Goal: Task Accomplishment & Management: Manage account settings

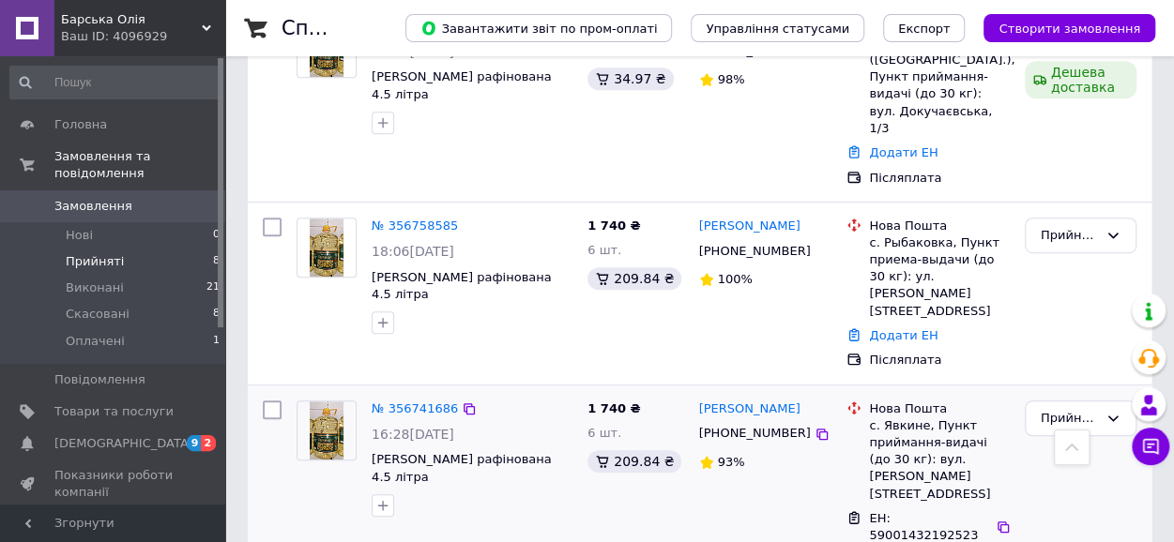
scroll to position [469, 0]
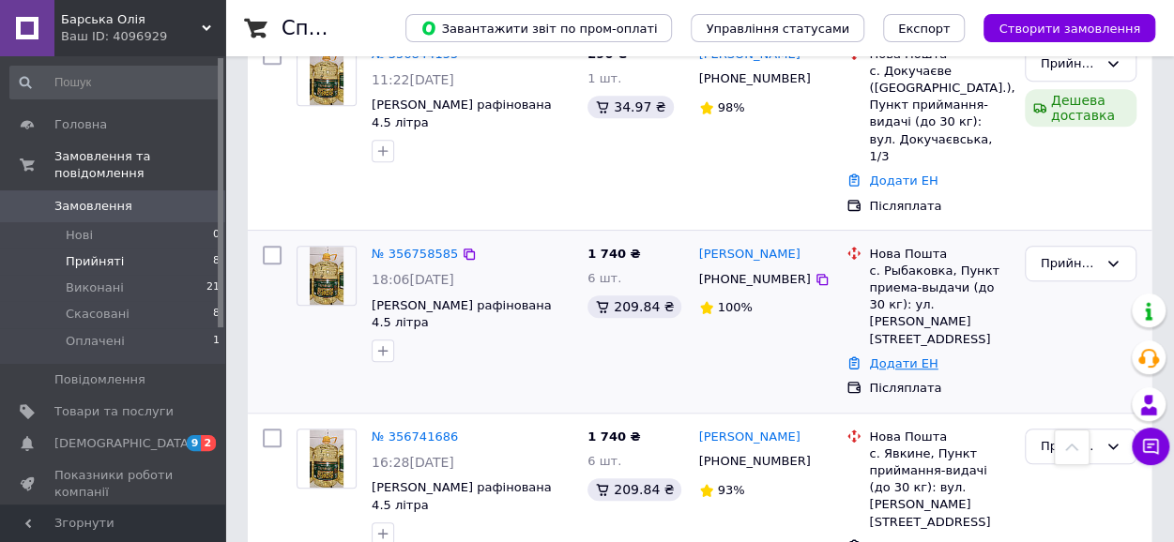
click at [893, 357] on link "Додати ЕН" at bounding box center [903, 364] width 69 height 14
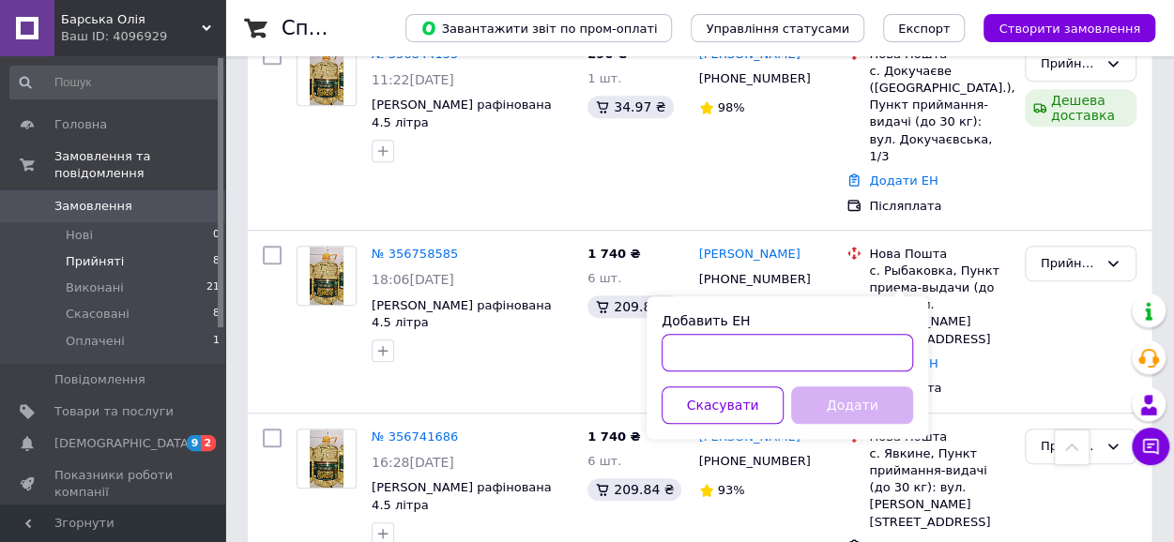
click at [756, 344] on input "Добавить ЕН" at bounding box center [787, 353] width 251 height 38
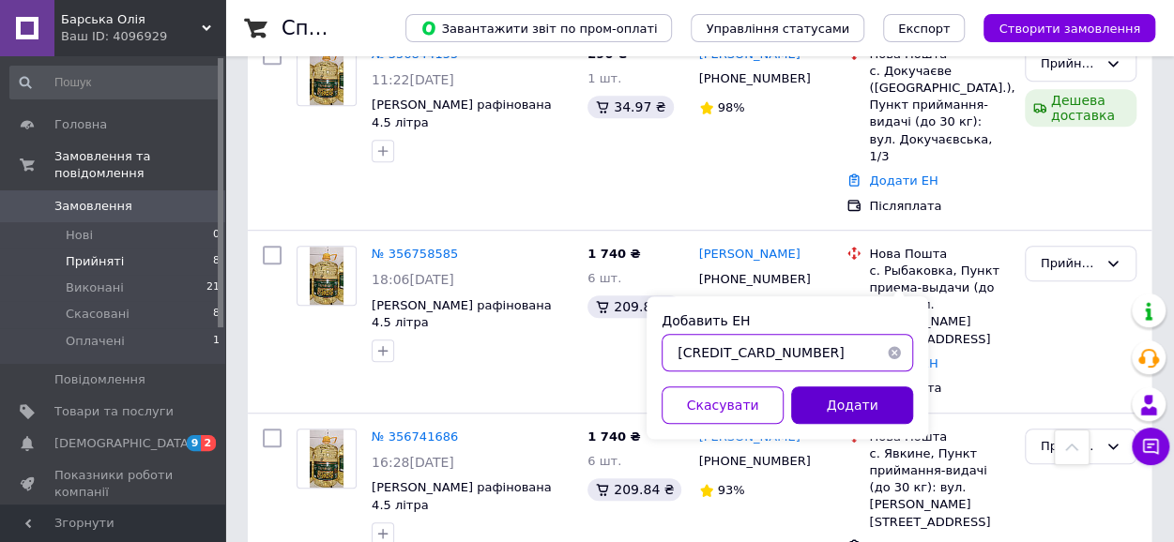
type input "[CREDIT_CARD_NUMBER]"
click at [853, 417] on button "Додати" at bounding box center [852, 406] width 122 height 38
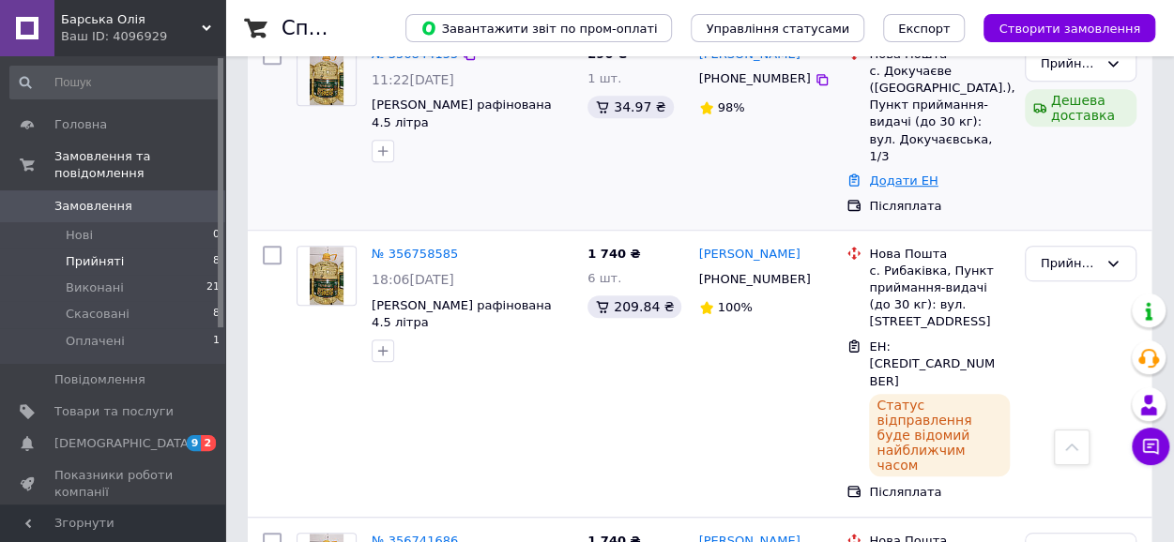
click at [906, 174] on link "Додати ЕН" at bounding box center [903, 181] width 69 height 14
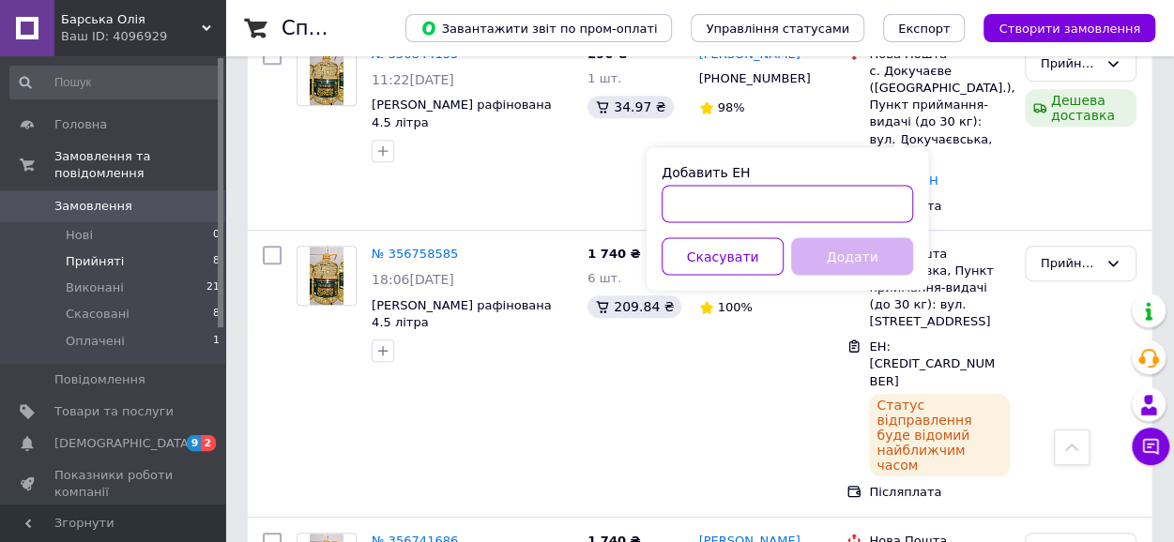
click at [724, 206] on input "Добавить ЕН" at bounding box center [787, 204] width 251 height 38
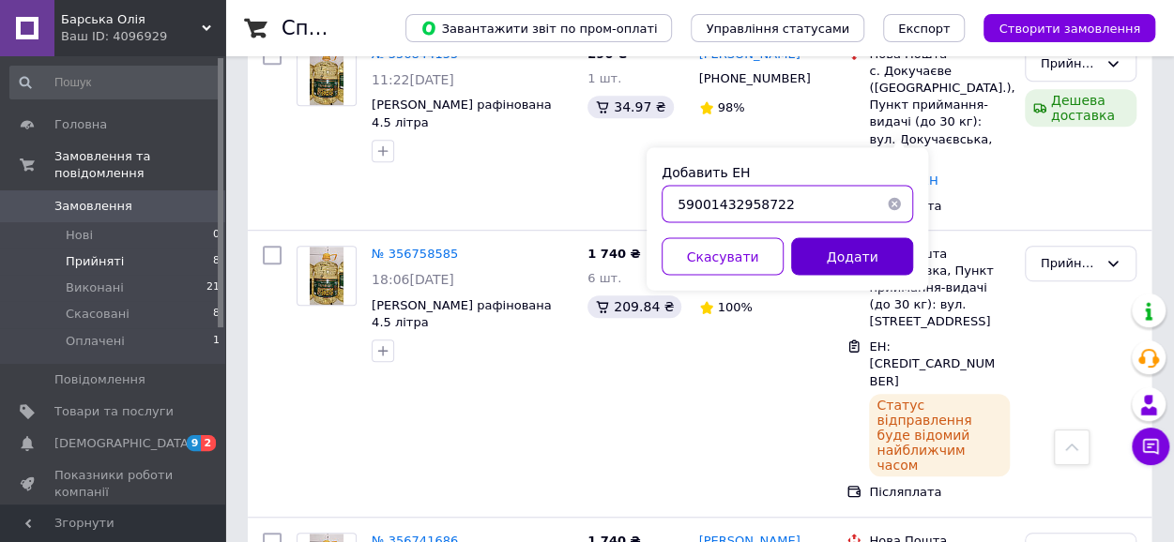
type input "59001432958722"
click at [861, 260] on button "Додати" at bounding box center [852, 256] width 122 height 38
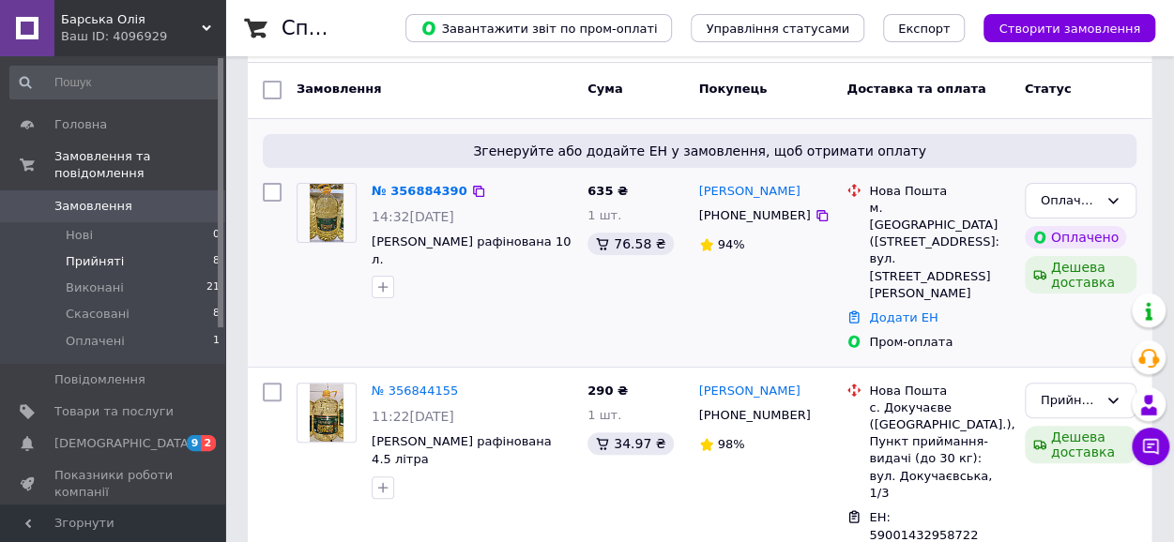
scroll to position [45, 0]
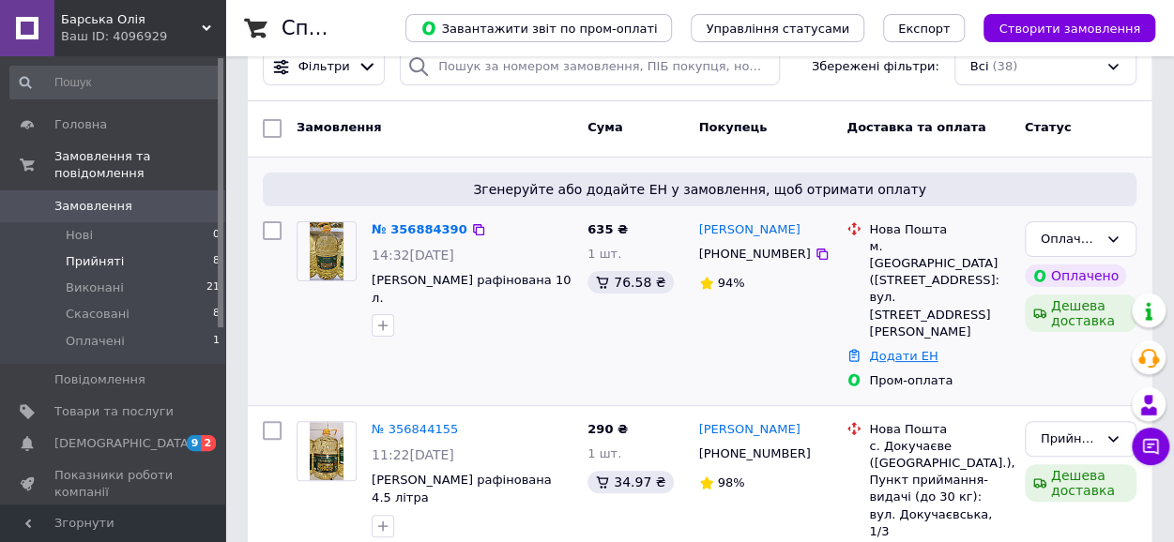
click at [906, 349] on link "Додати ЕН" at bounding box center [903, 356] width 69 height 14
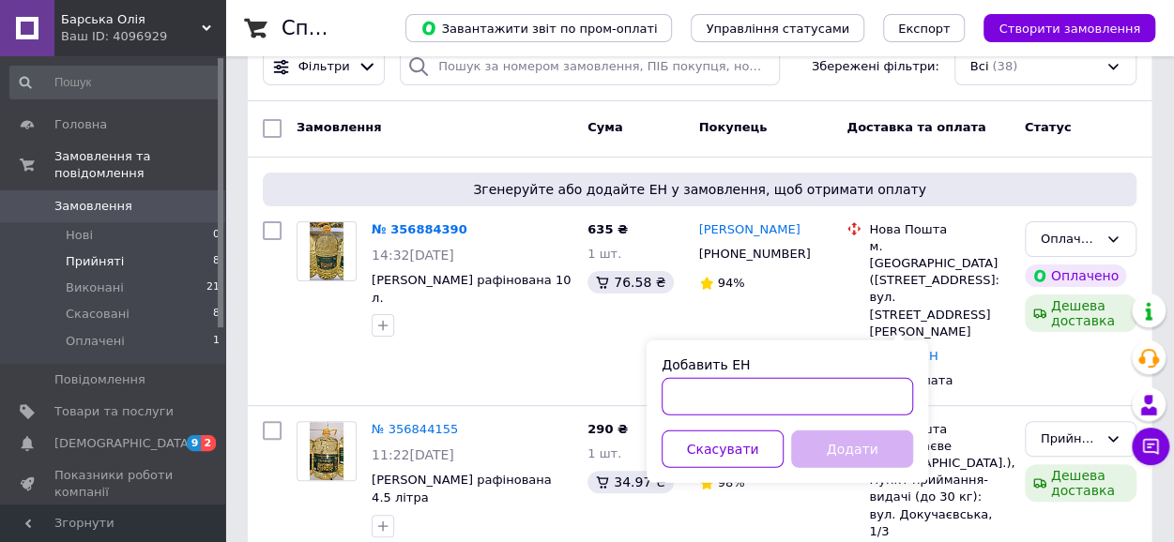
click at [686, 408] on input "Добавить ЕН" at bounding box center [787, 397] width 251 height 38
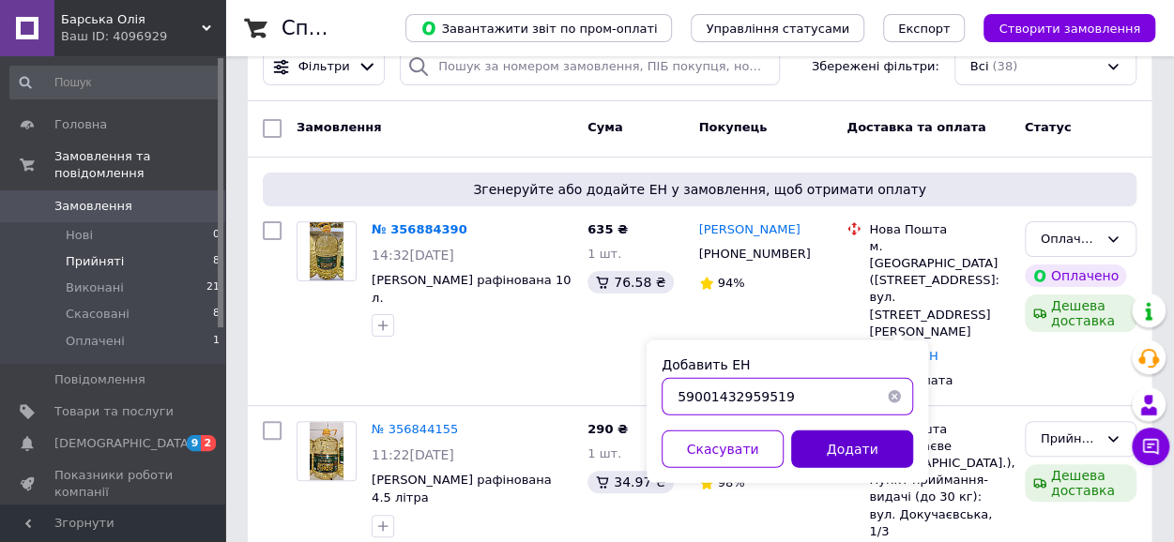
type input "59001432959519"
click at [835, 446] on button "Додати" at bounding box center [852, 450] width 122 height 38
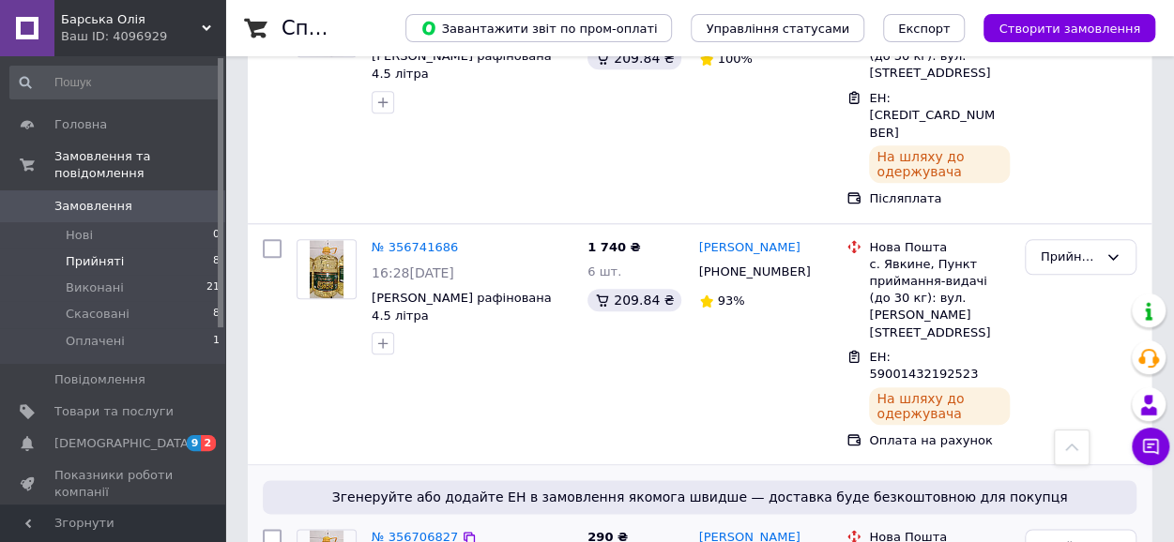
scroll to position [890, 0]
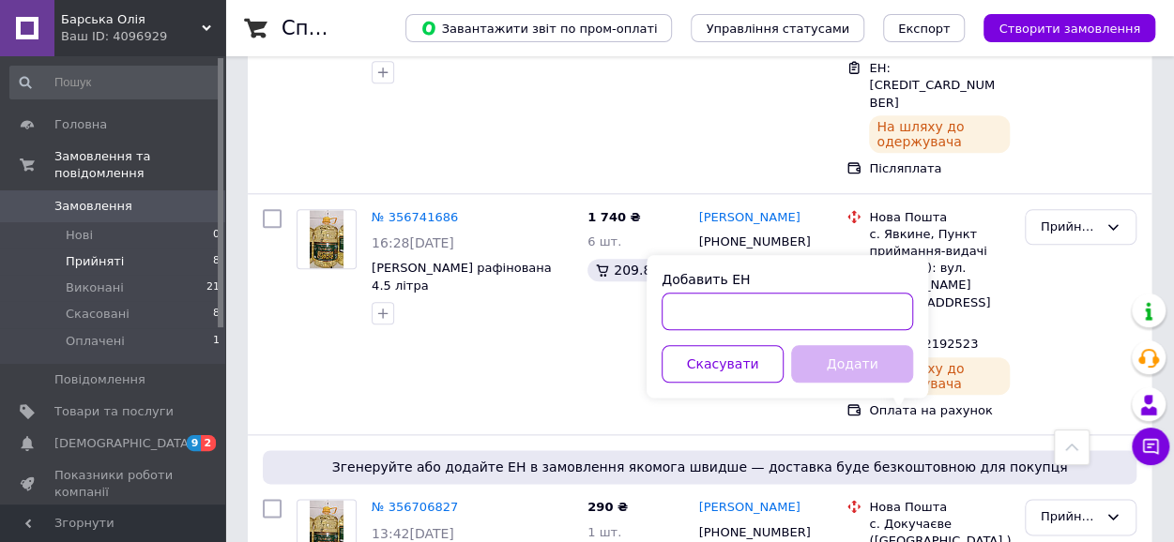
click at [693, 316] on input "Добавить ЕН" at bounding box center [787, 312] width 251 height 38
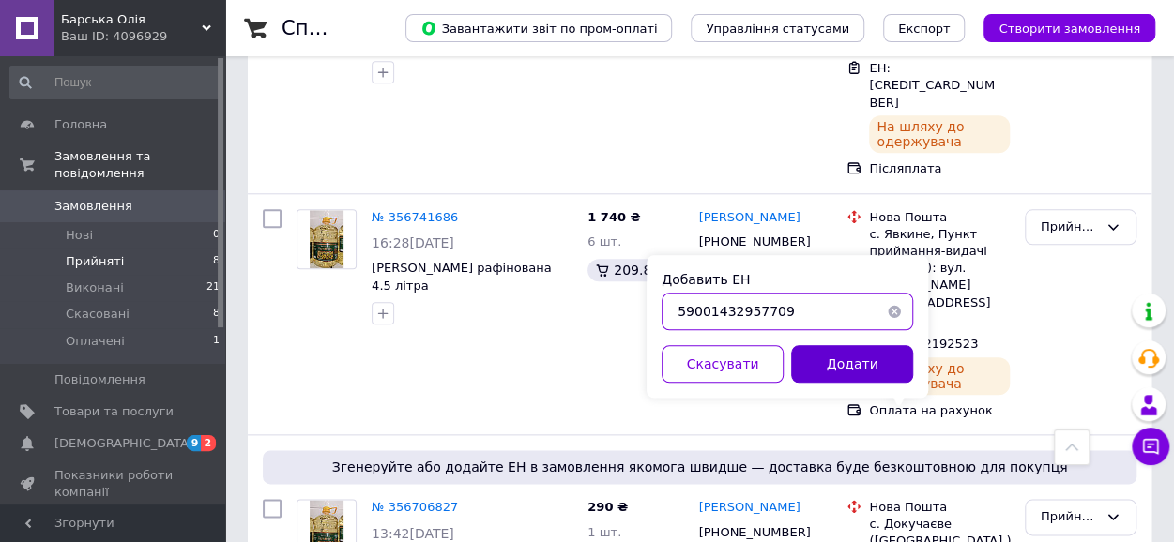
type input "59001432957709"
click at [869, 358] on button "Додати" at bounding box center [852, 364] width 122 height 38
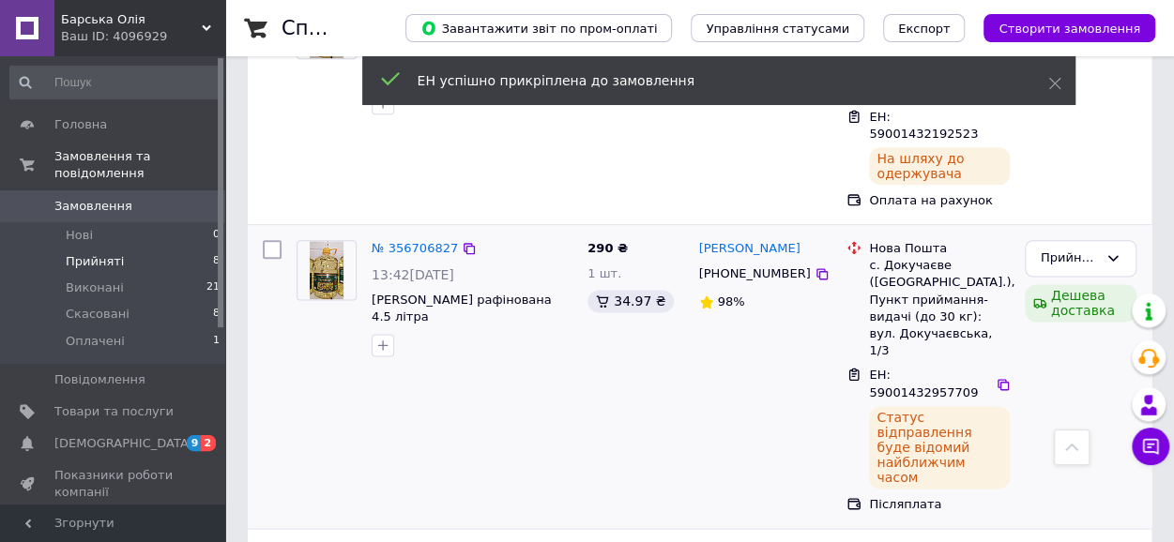
scroll to position [1062, 0]
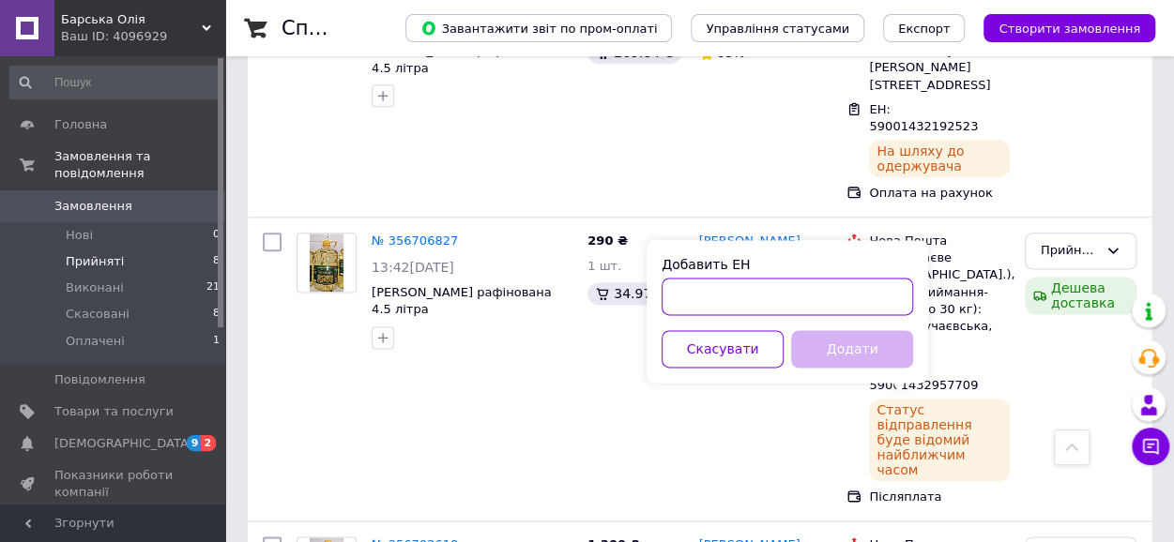
click at [715, 301] on input "Добавить ЕН" at bounding box center [787, 297] width 251 height 38
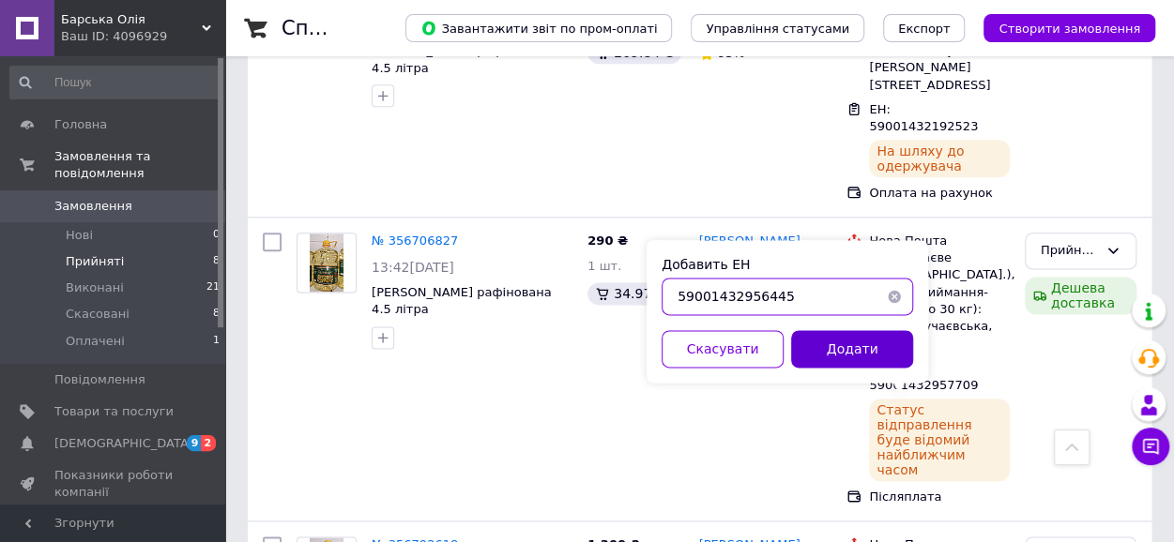
type input "59001432956445"
click at [888, 358] on button "Додати" at bounding box center [852, 349] width 122 height 38
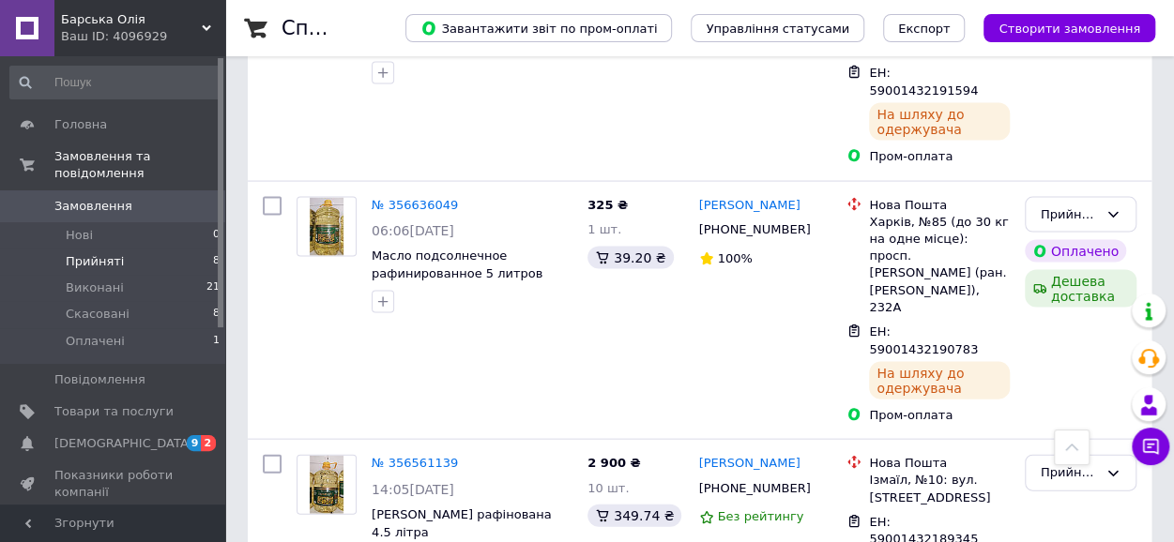
scroll to position [1749, 0]
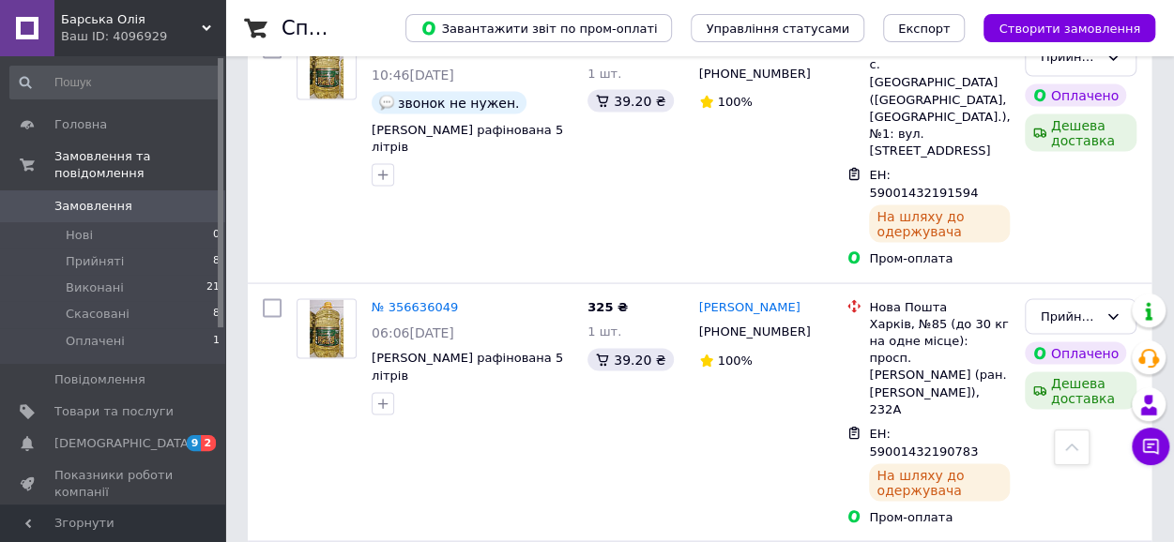
scroll to position [1689, 0]
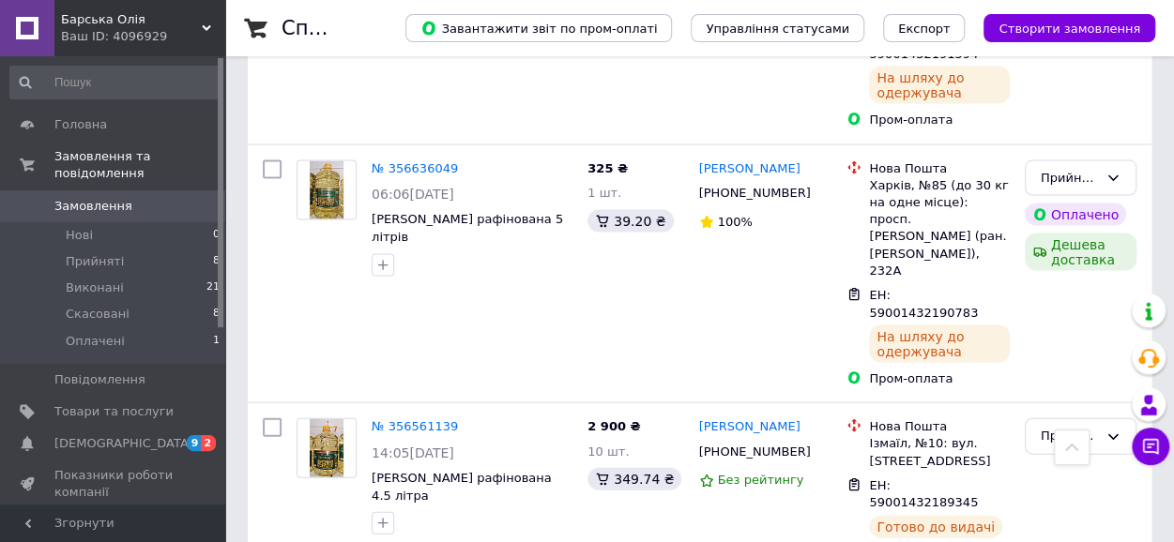
scroll to position [1689, 0]
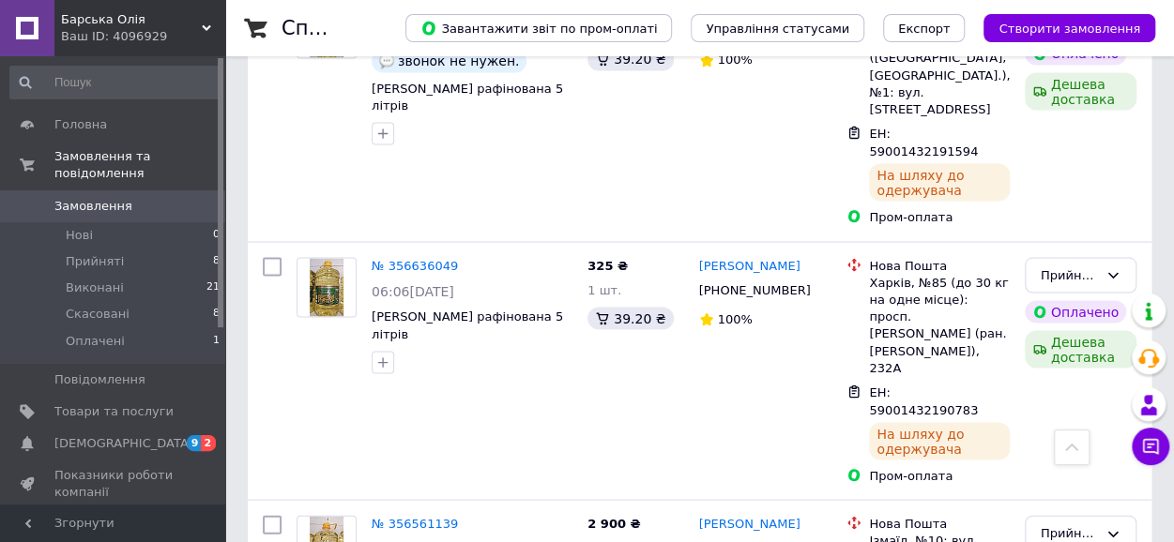
scroll to position [1689, 0]
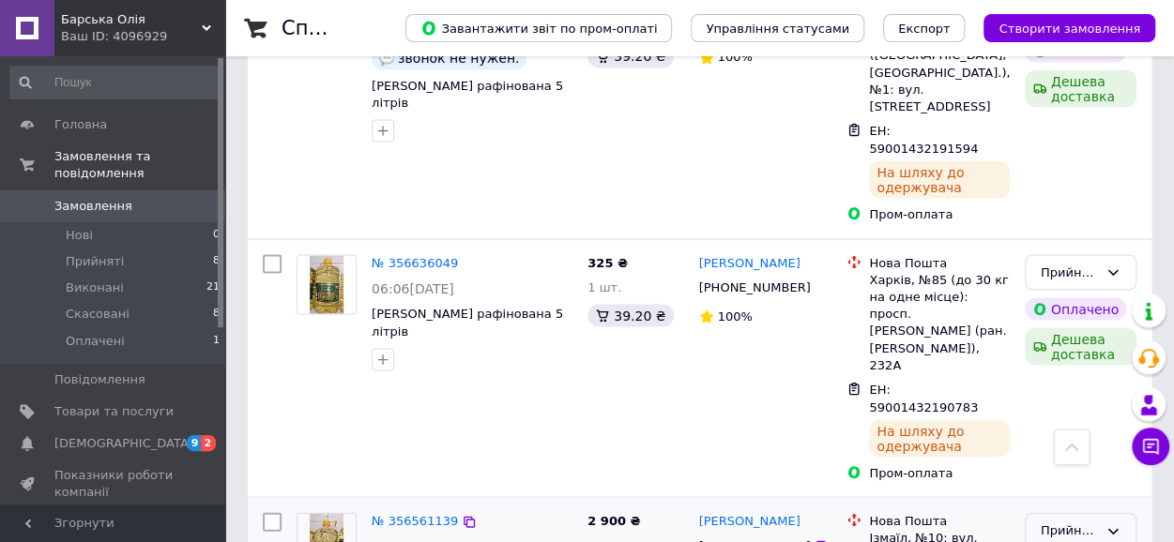
click at [1087, 521] on div "Прийнято" at bounding box center [1069, 531] width 57 height 20
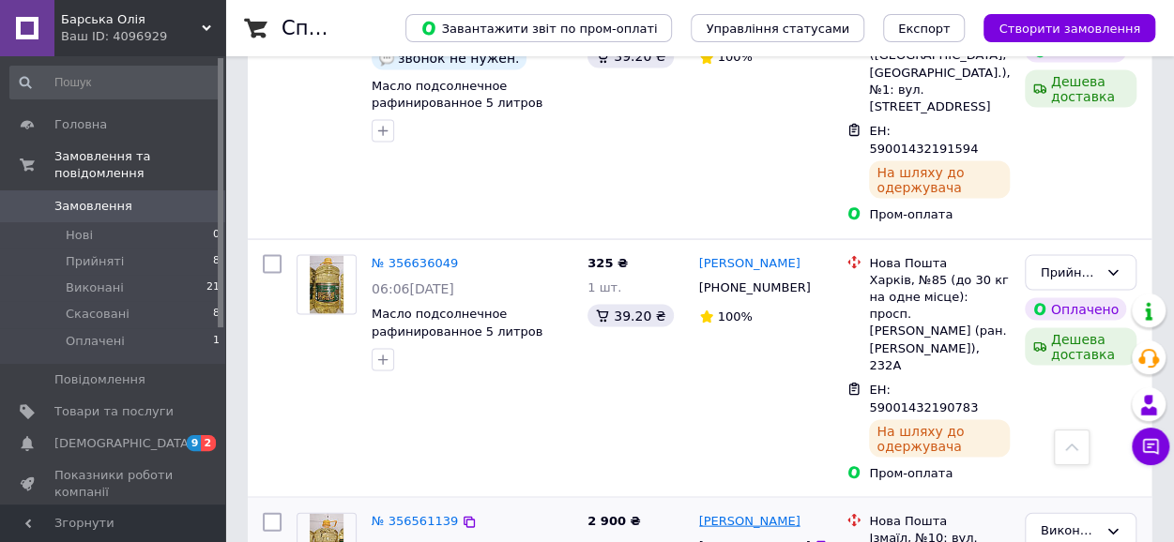
click at [743, 512] on link "[PERSON_NAME]" at bounding box center [749, 521] width 101 height 18
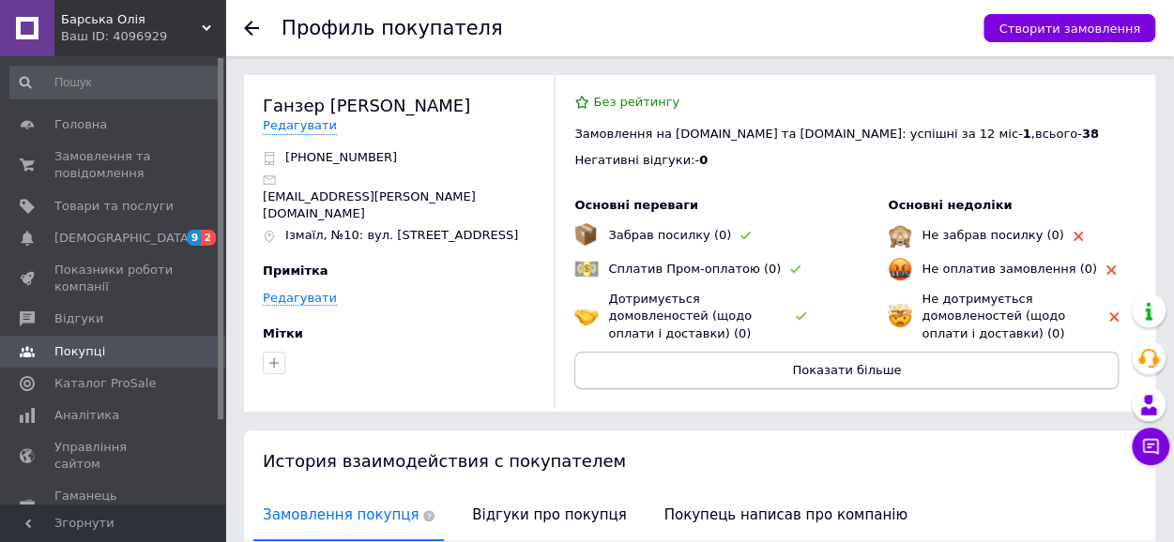
click at [846, 374] on span "Показати більше" at bounding box center [846, 370] width 109 height 14
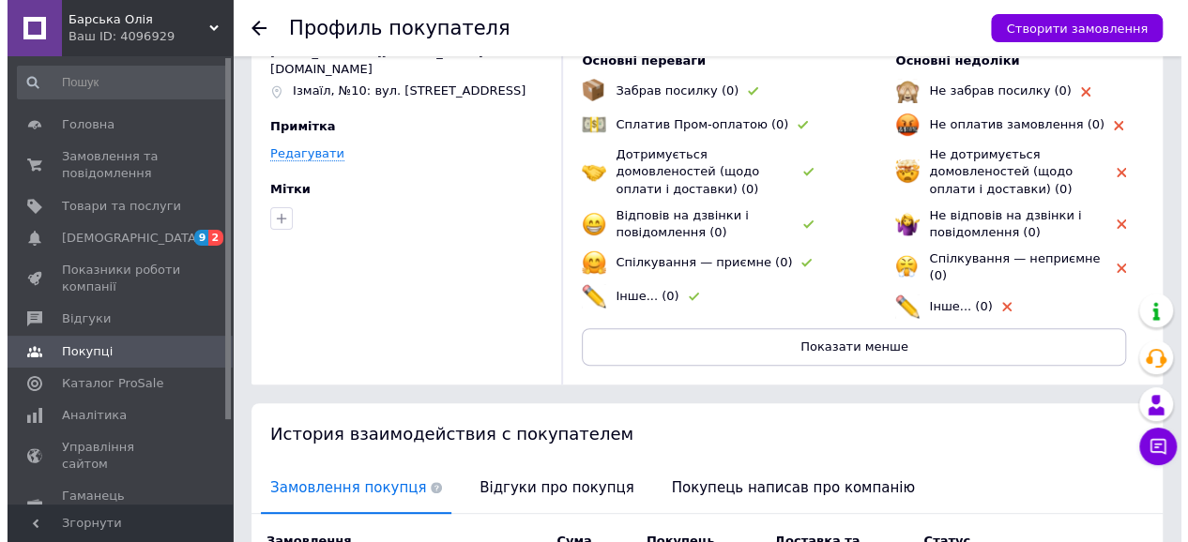
scroll to position [426, 0]
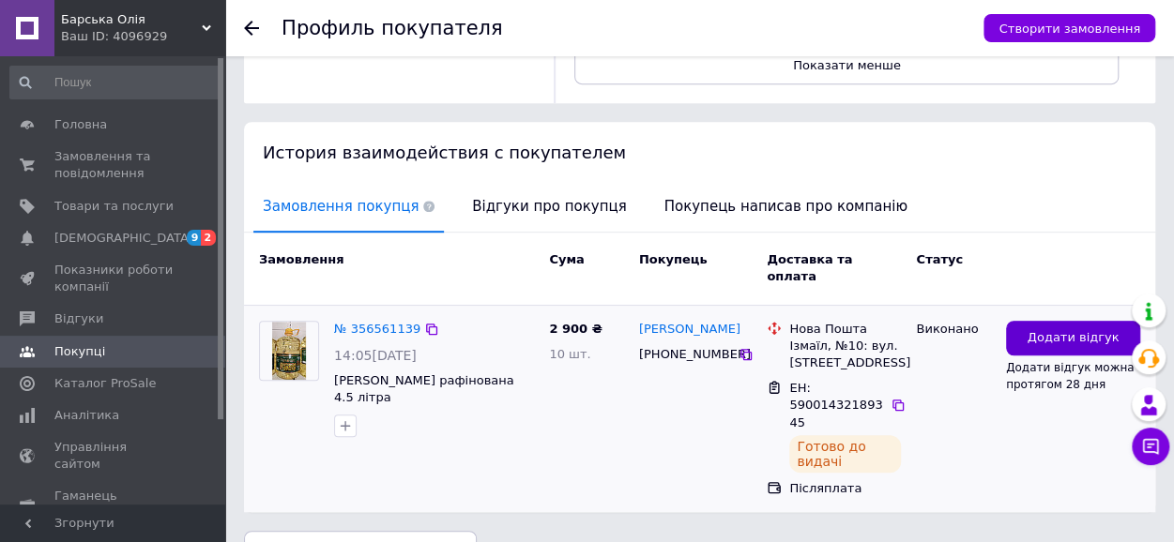
click at [1092, 329] on span "Додати відгук" at bounding box center [1073, 338] width 92 height 18
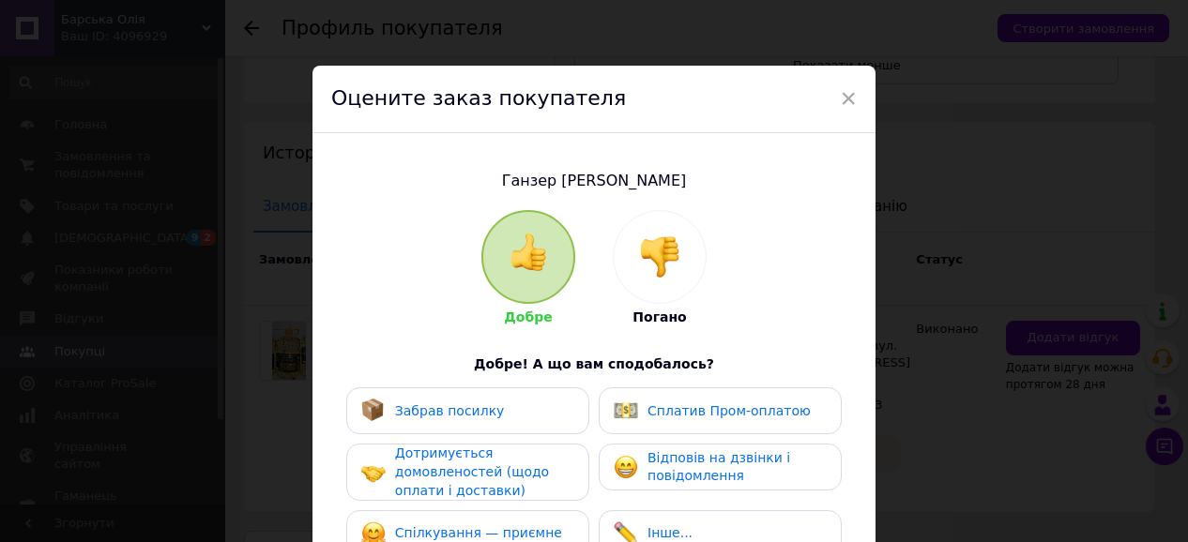
click at [535, 266] on img at bounding box center [529, 253] width 38 height 38
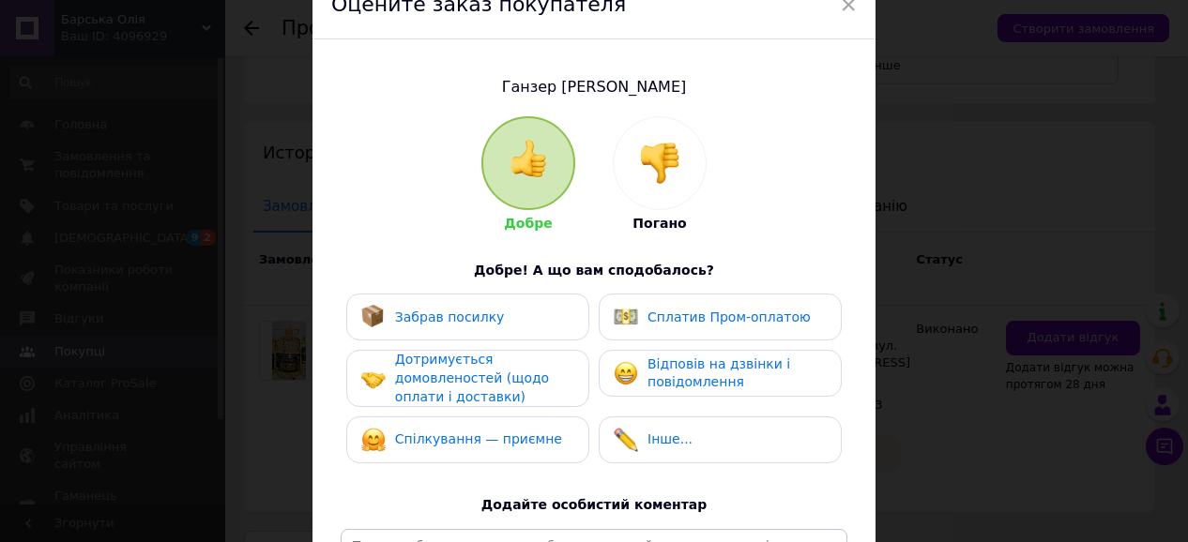
scroll to position [188, 0]
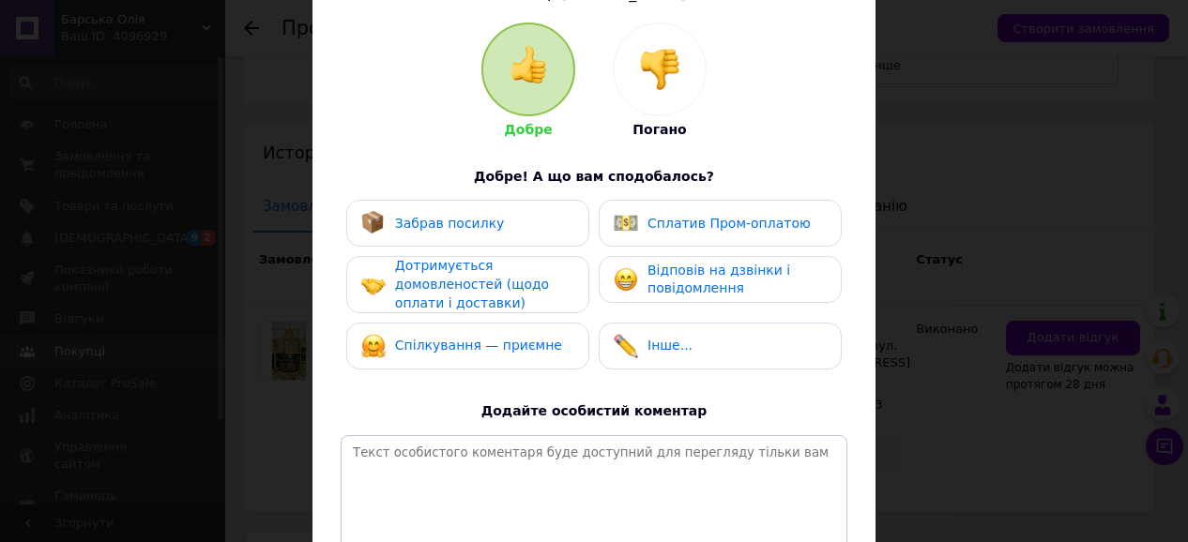
click at [429, 220] on span "Забрав посилку" at bounding box center [450, 223] width 110 height 15
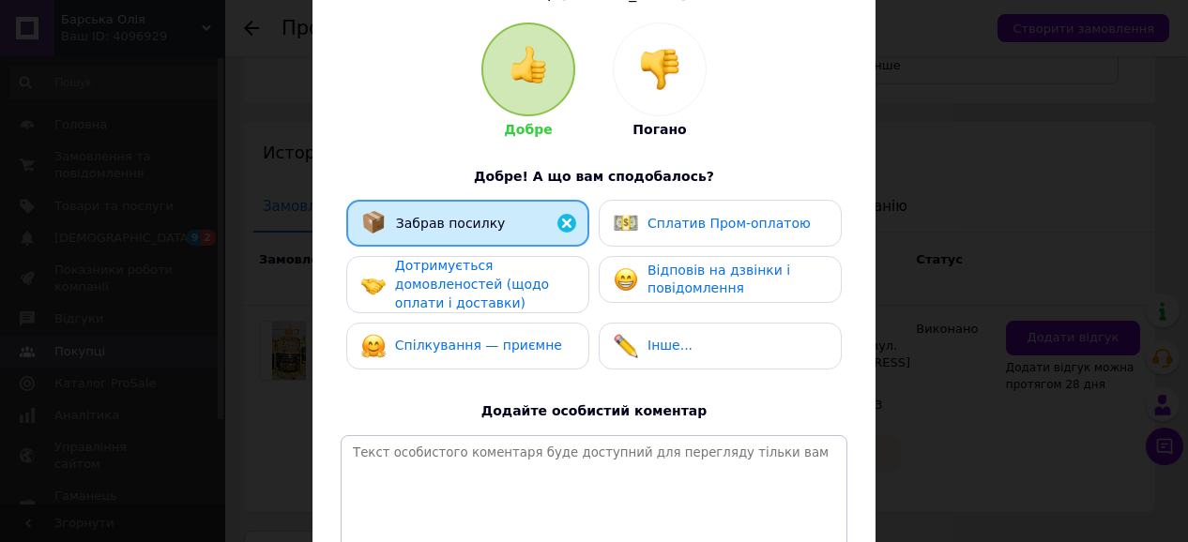
click at [438, 286] on span "Дотримується домовленостей (щодо оплати і доставки)" at bounding box center [472, 284] width 154 height 52
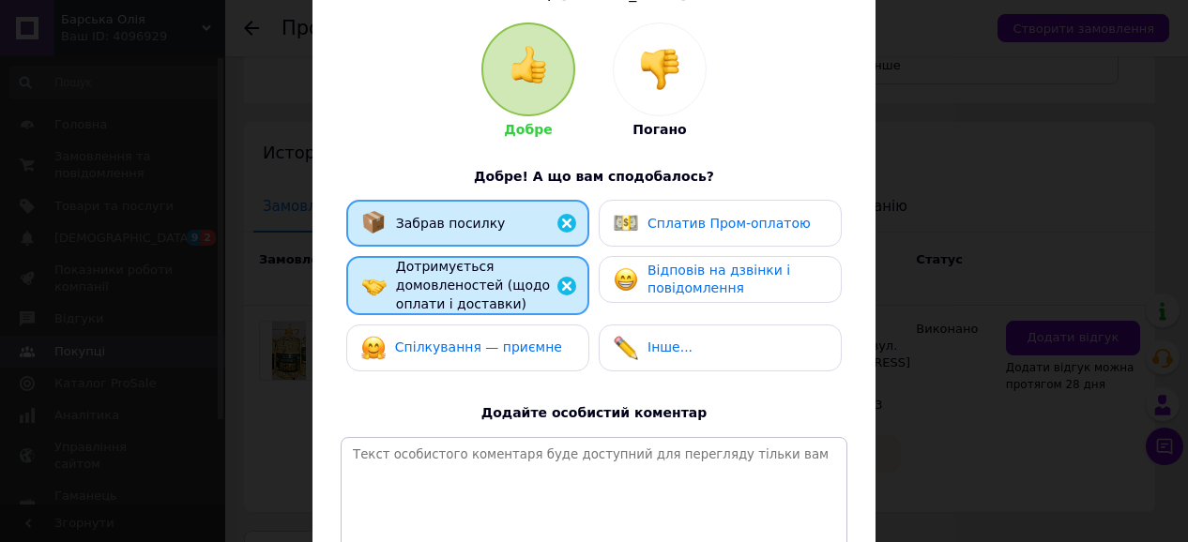
click at [687, 279] on span "Відповів на дзвінки і повідомлення" at bounding box center [718, 280] width 143 height 34
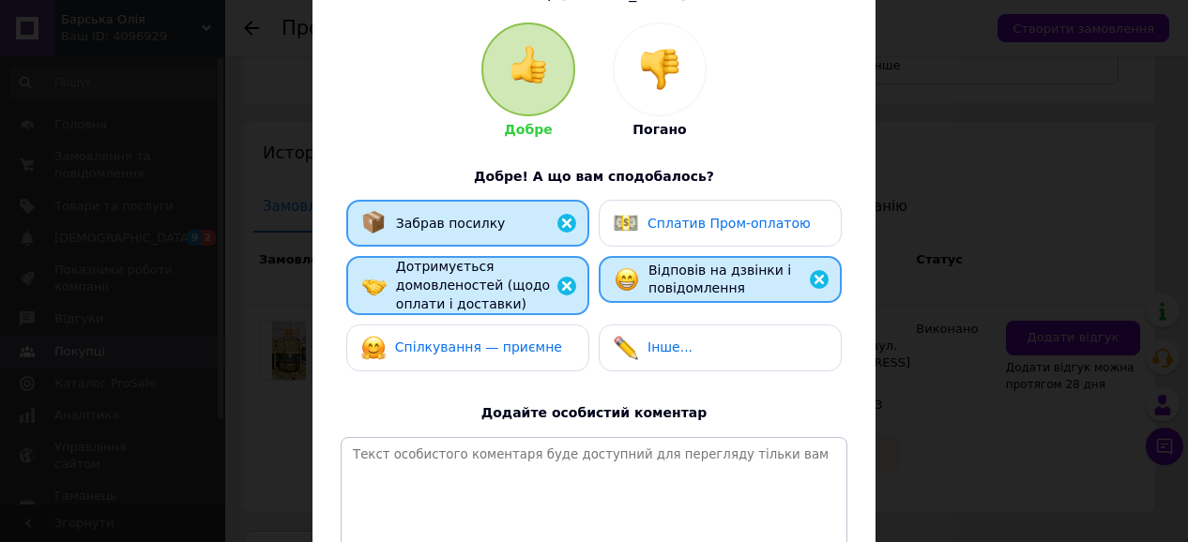
click at [449, 348] on span "Спілкування — приємне" at bounding box center [478, 347] width 167 height 15
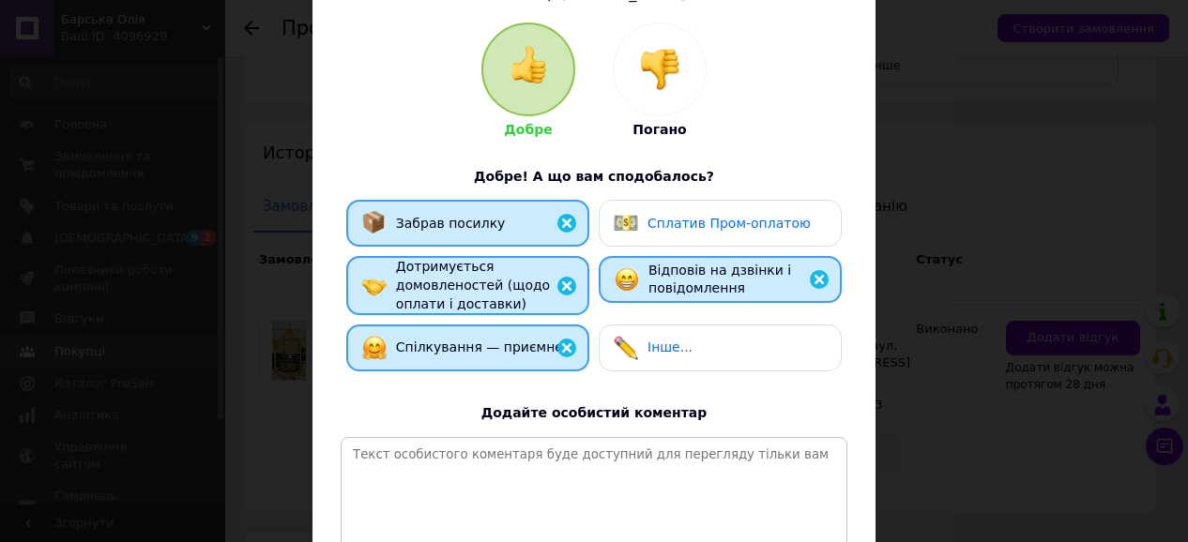
click at [673, 346] on span "Інше..." at bounding box center [669, 347] width 45 height 15
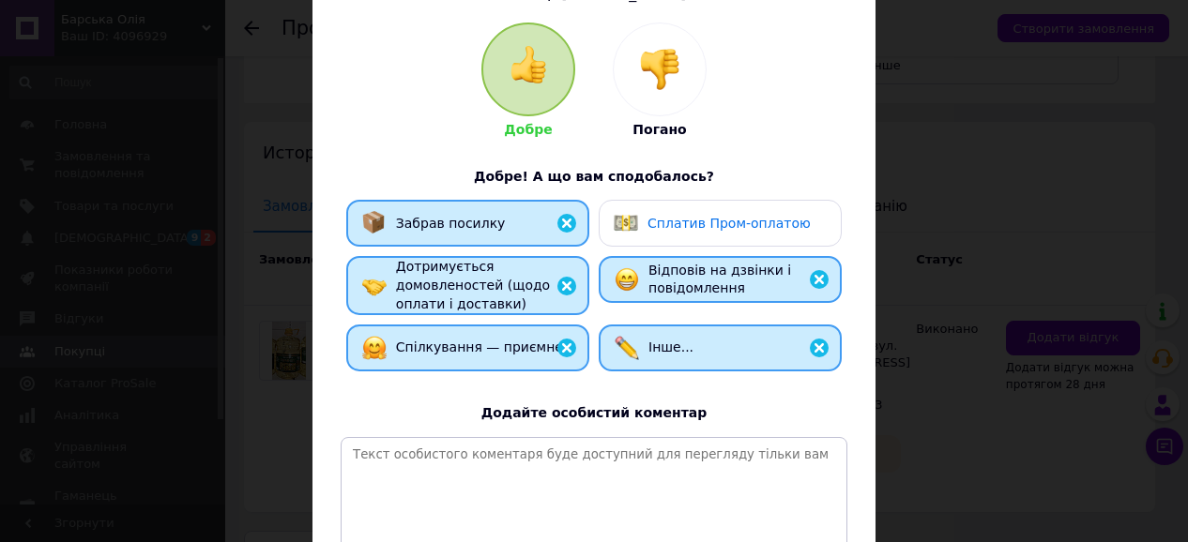
click at [673, 346] on span "Інше..." at bounding box center [670, 347] width 45 height 15
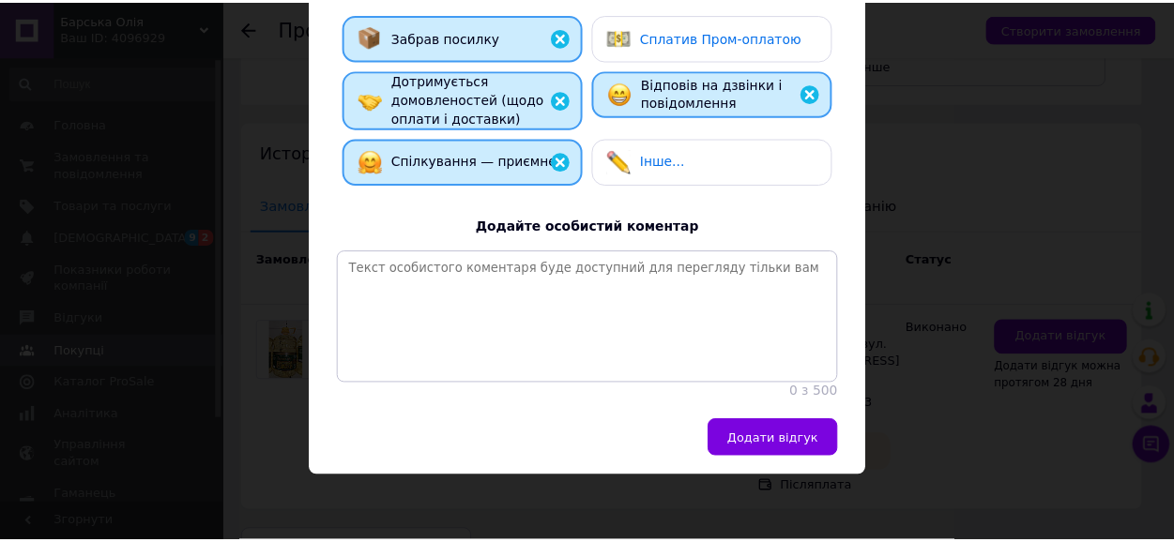
scroll to position [396, 0]
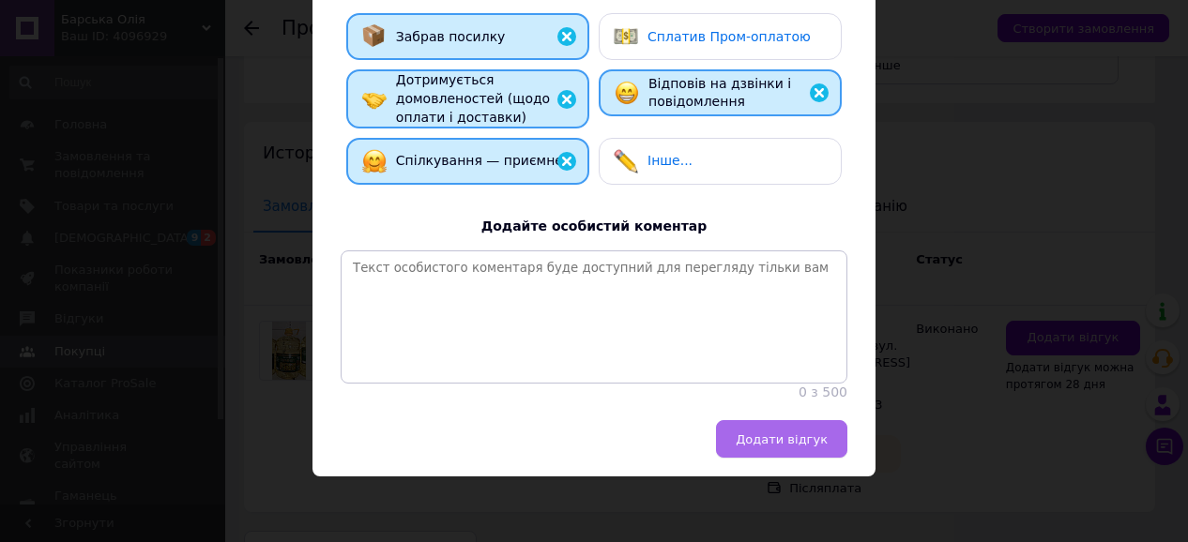
click at [784, 433] on span "Додати відгук" at bounding box center [782, 440] width 92 height 14
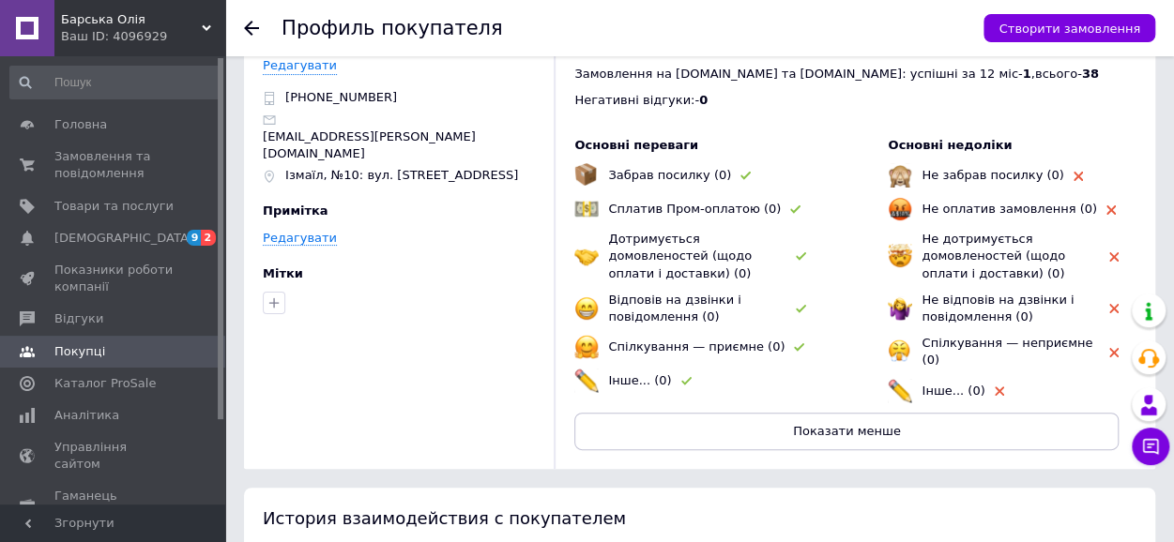
scroll to position [0, 0]
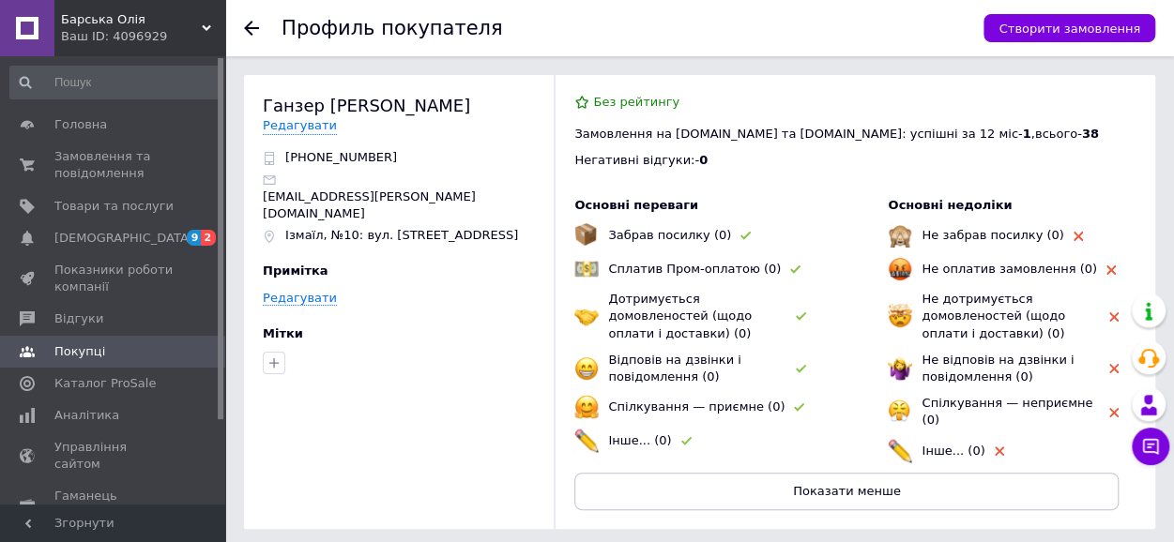
click at [83, 33] on div "Ваш ID: 4096929" at bounding box center [143, 36] width 164 height 17
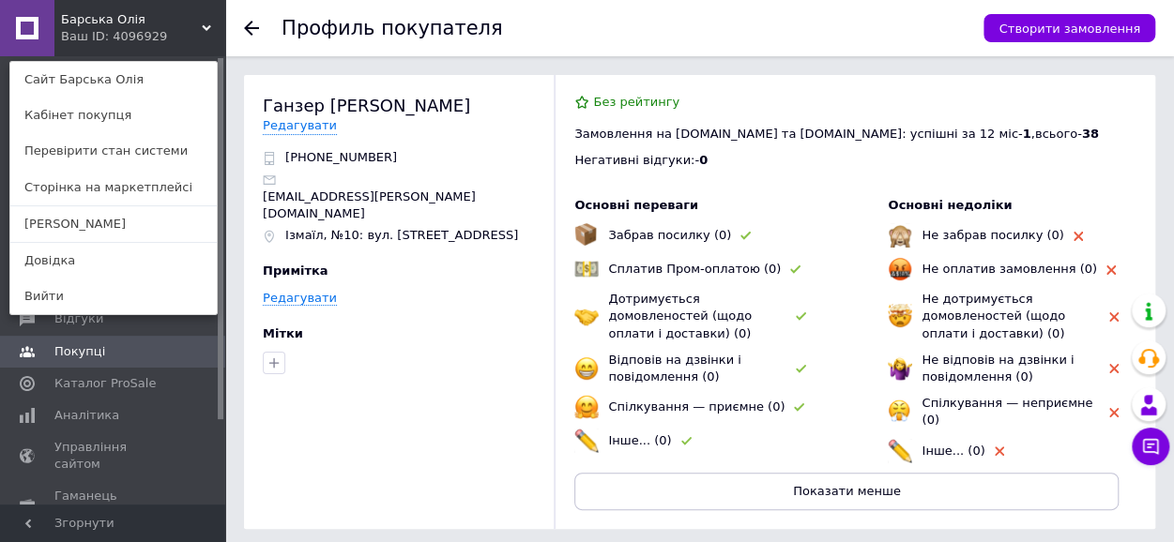
click at [88, 20] on span "Барська Олія" at bounding box center [131, 19] width 141 height 17
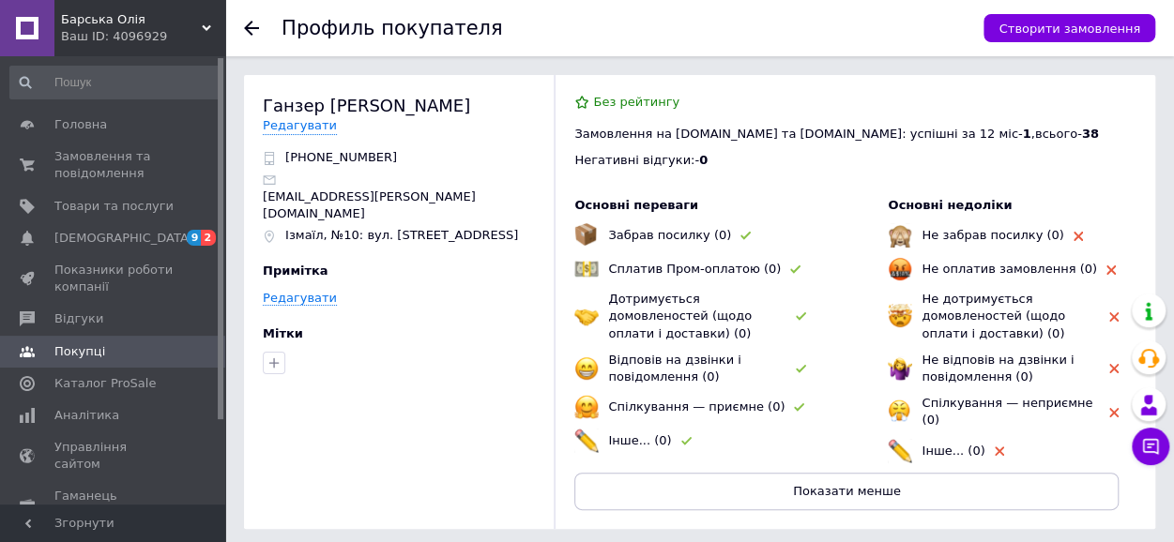
click at [208, 22] on div "Барська Олія Ваш ID: 4096929" at bounding box center [139, 28] width 171 height 56
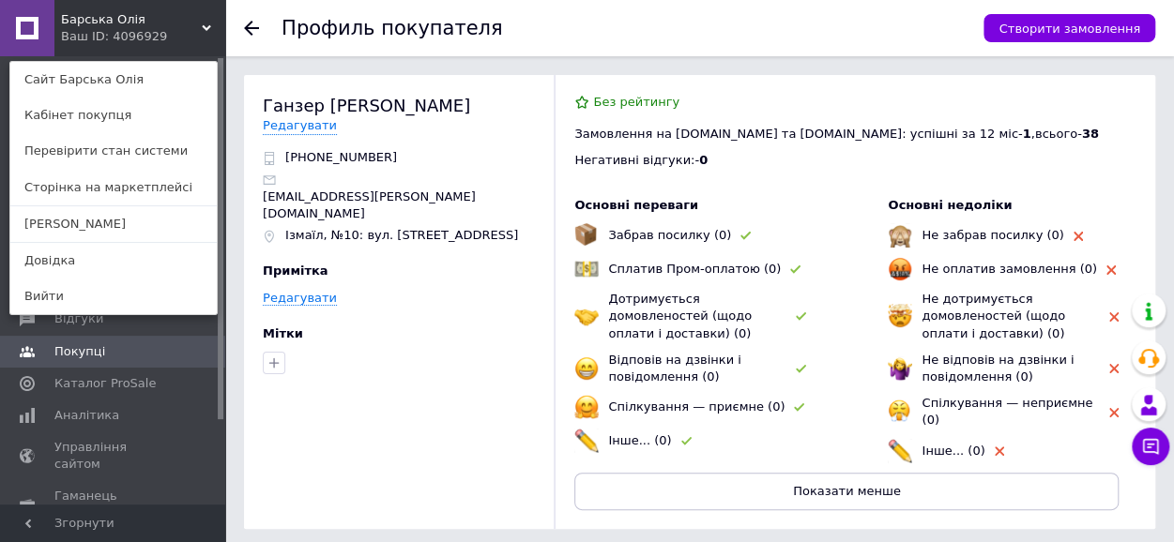
click at [208, 22] on div "Барська Олія Ваш ID: 4096929 Сайт Барська Олія Кабінет покупця Перевірити стан …" at bounding box center [112, 28] width 225 height 56
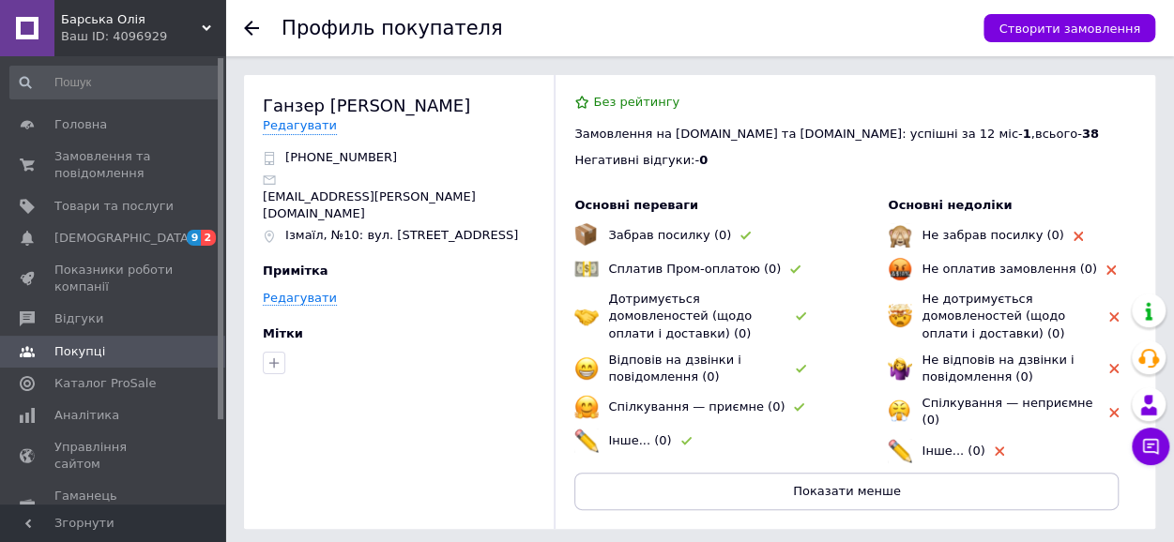
click at [95, 16] on span "Барська Олія" at bounding box center [131, 19] width 141 height 17
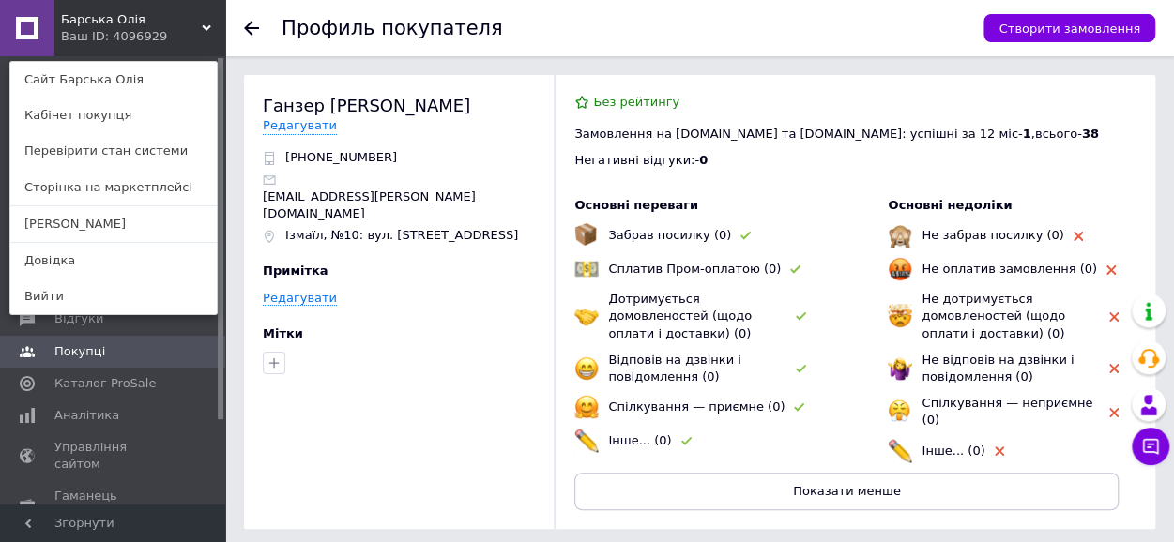
click at [95, 16] on span "Барська Олія" at bounding box center [131, 19] width 141 height 17
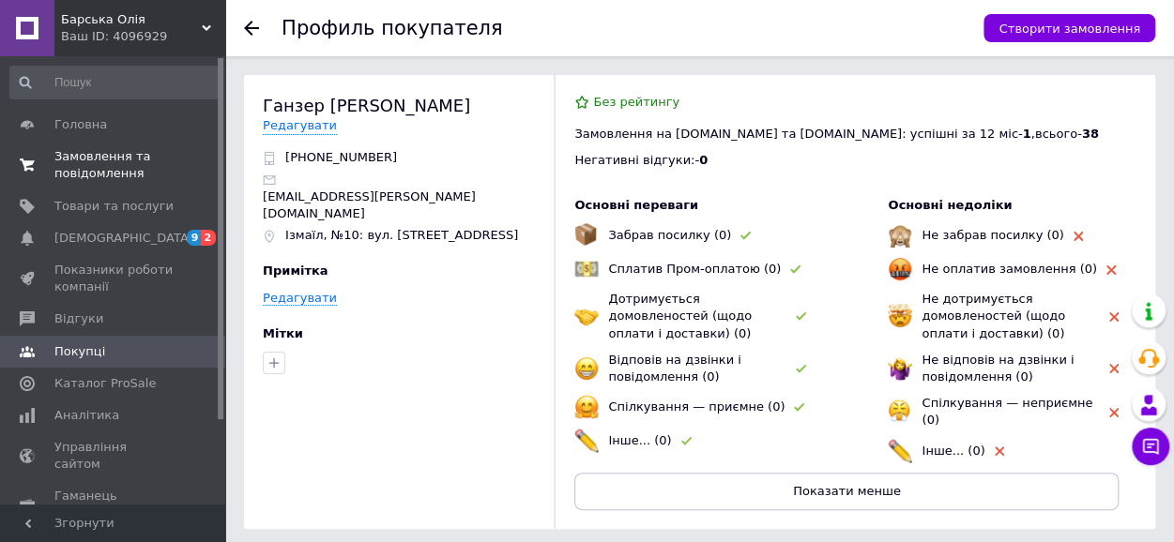
click at [104, 155] on span "Замовлення та повідомлення" at bounding box center [113, 165] width 119 height 34
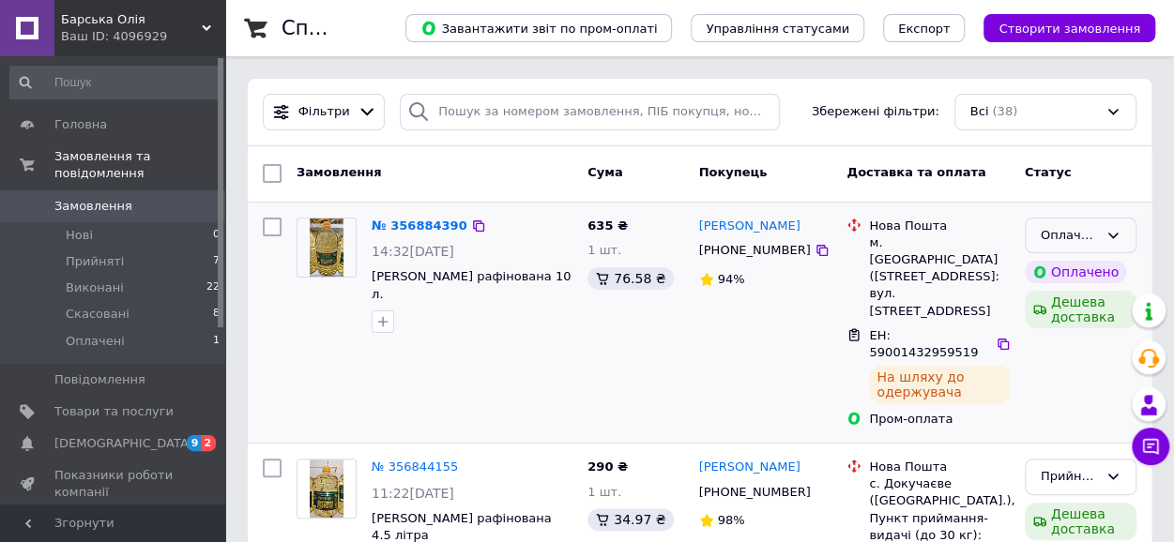
click at [1114, 233] on icon at bounding box center [1112, 235] width 15 height 15
click at [1085, 271] on li "Прийнято" at bounding box center [1081, 274] width 110 height 35
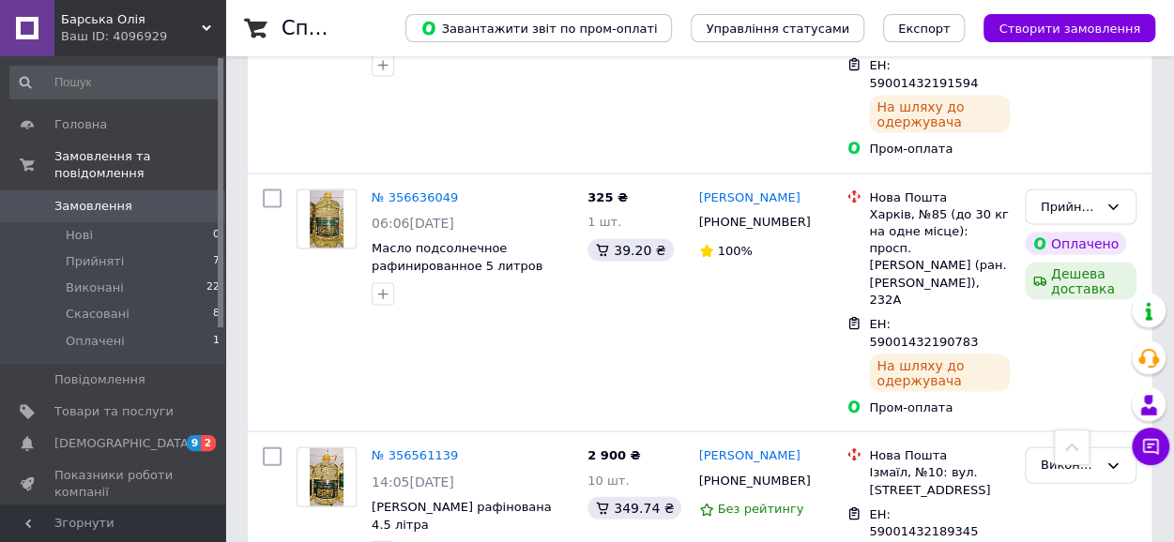
scroll to position [1783, 0]
